Goal: Task Accomplishment & Management: Manage account settings

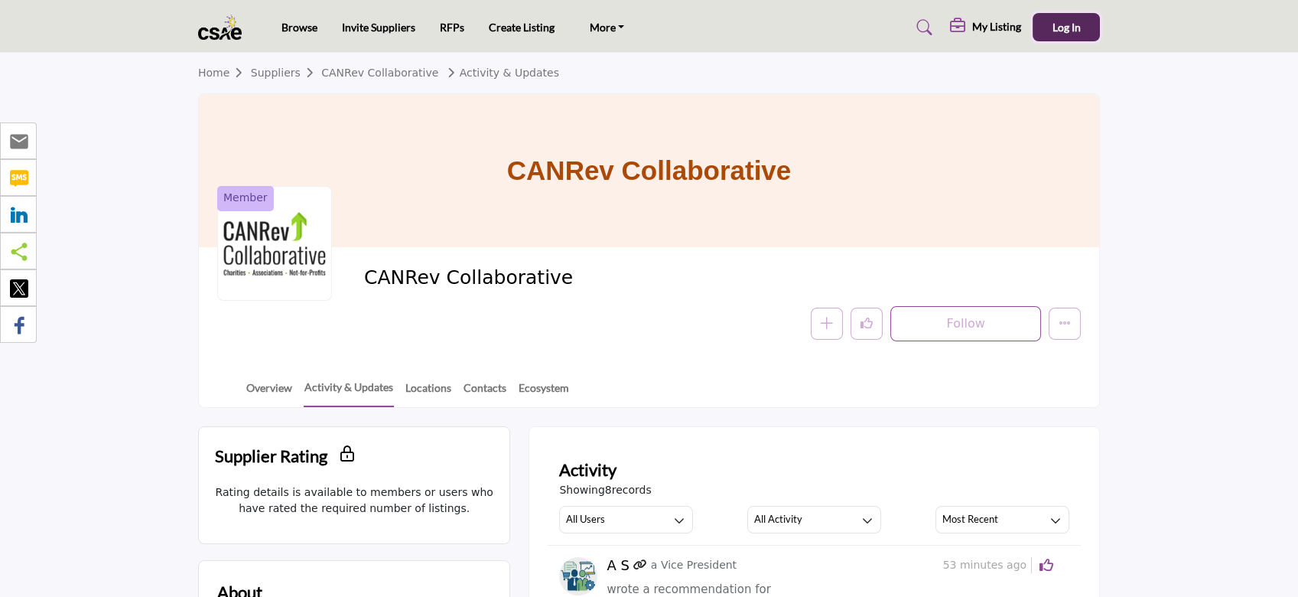
click at [1062, 25] on span "Log In" at bounding box center [1067, 27] width 28 height 13
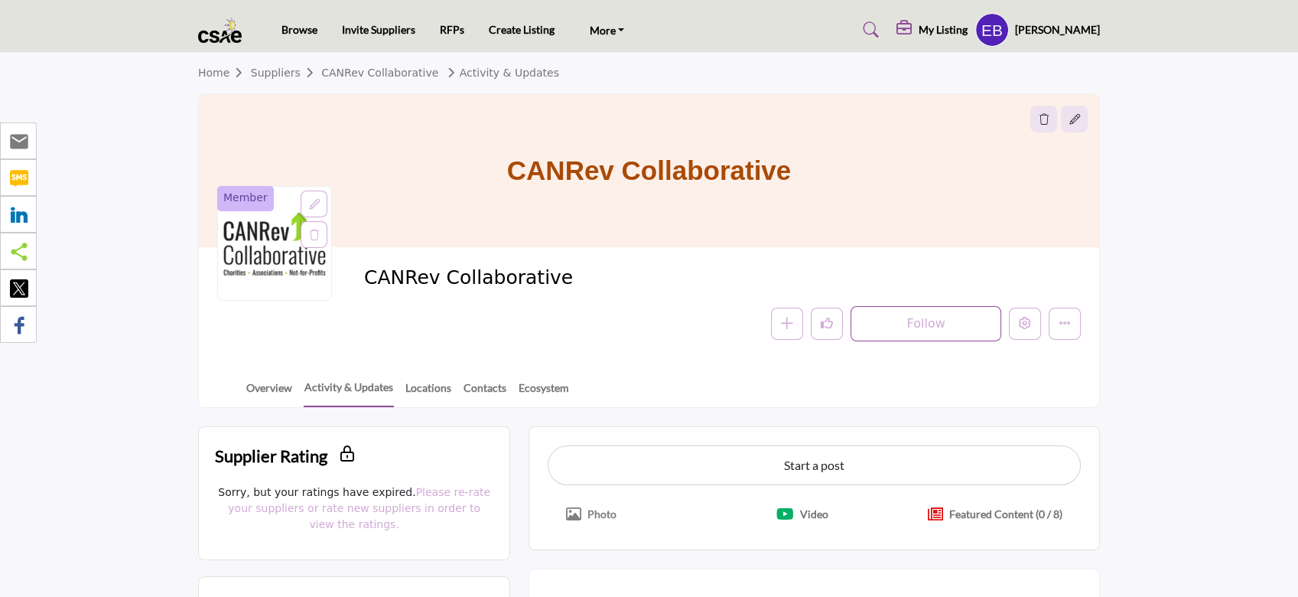
click at [1036, 28] on h5 "Edward Byers" at bounding box center [1057, 29] width 85 height 15
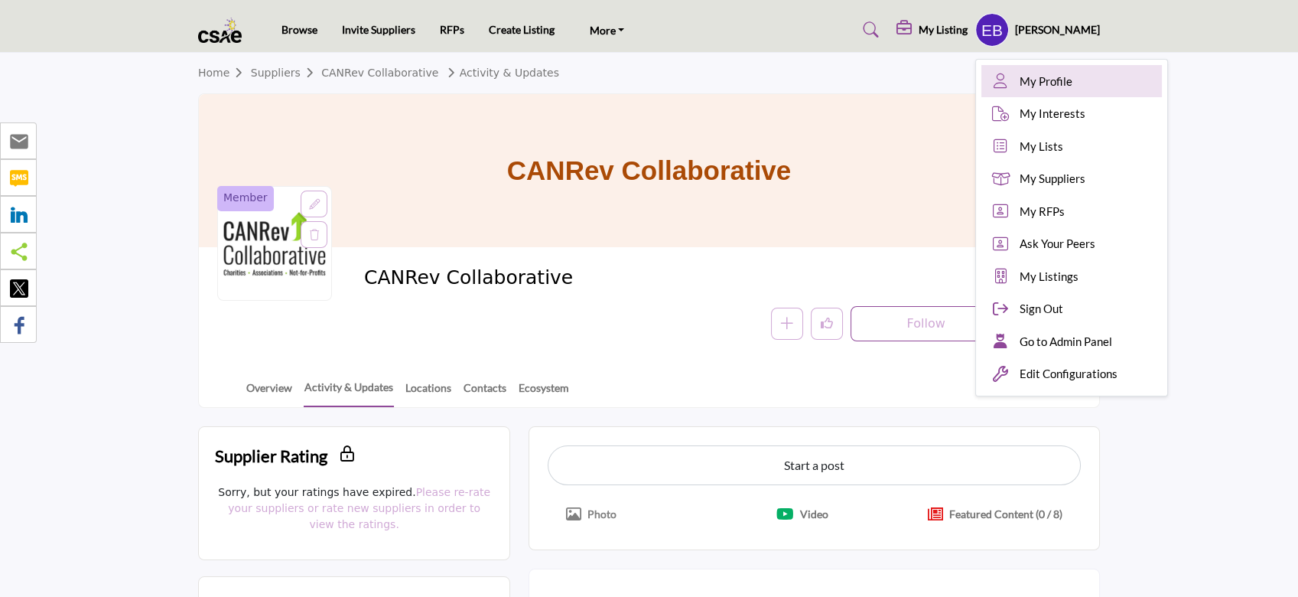
click at [1107, 77] on link "My Profile" at bounding box center [1072, 81] width 181 height 33
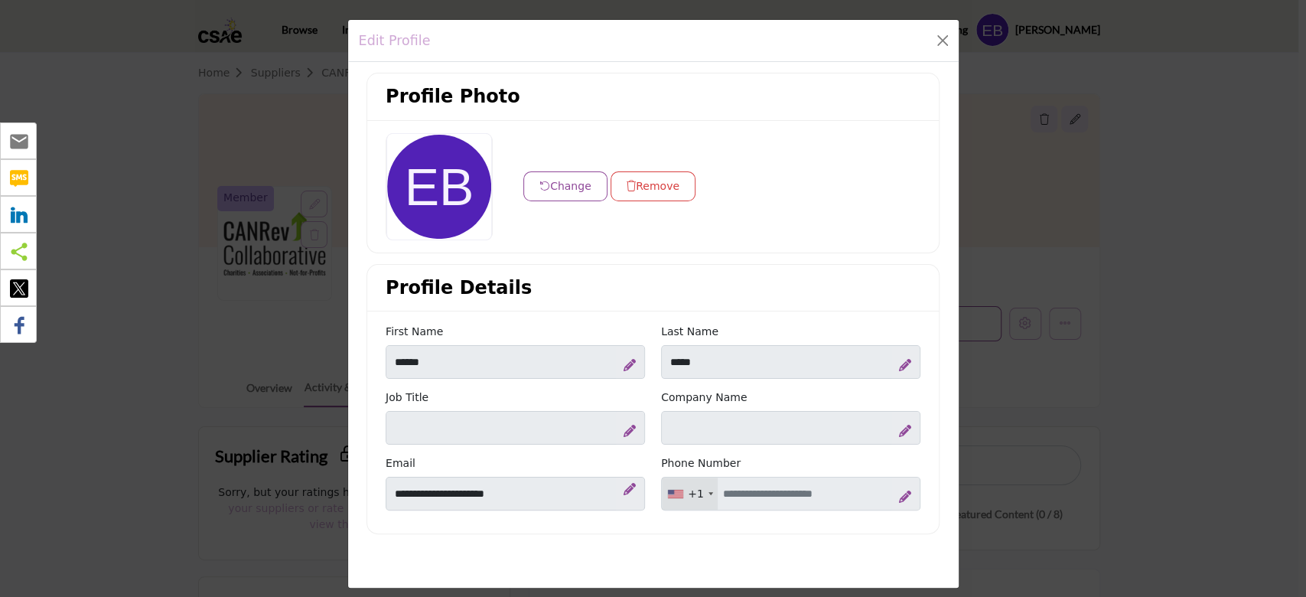
click at [1122, 228] on div "Edit Profile Profile Photo Change Remove Profile Details" at bounding box center [653, 298] width 1306 height 597
click at [944, 36] on button "Close" at bounding box center [942, 40] width 21 height 21
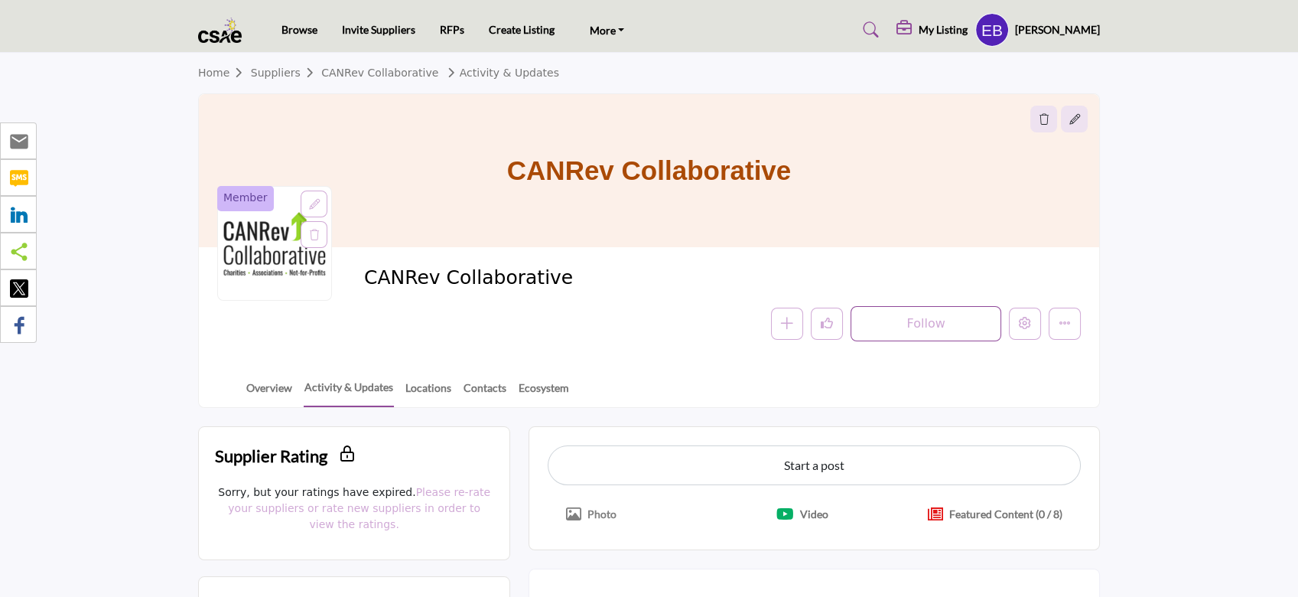
click at [307, 39] on ul "Browse Invite Suppliers RFPs Create Listing More CSAE.com FAQ's Contact Us" at bounding box center [459, 29] width 354 height 21
